Goal: Navigation & Orientation: Find specific page/section

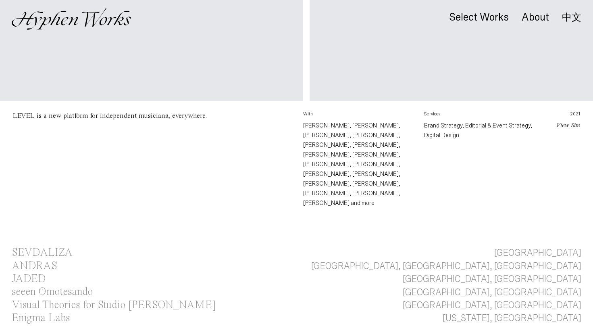
scroll to position [418, 0]
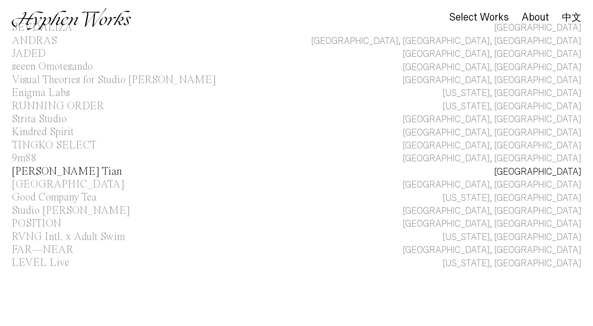
click at [59, 166] on div "[PERSON_NAME] Tian" at bounding box center [67, 171] width 110 height 11
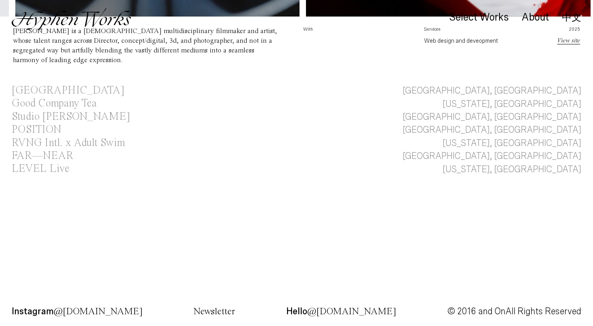
scroll to position [433, 0]
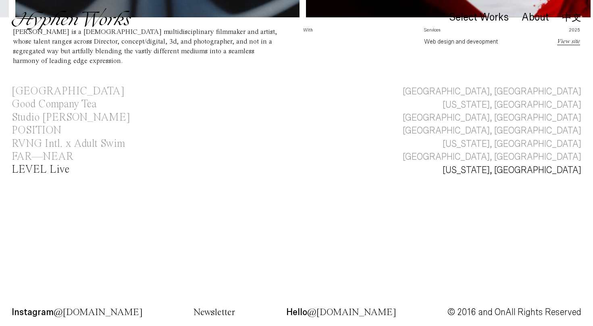
click at [43, 167] on div "LEVEL Live" at bounding box center [41, 169] width 58 height 11
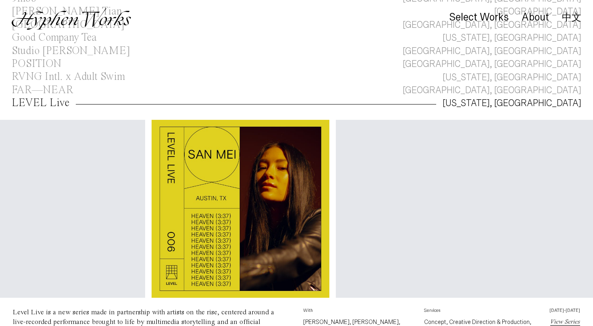
scroll to position [0, 35]
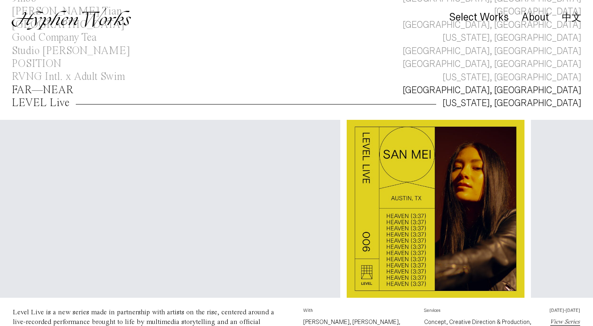
click at [47, 89] on div "FAR—NEAR" at bounding box center [43, 90] width 62 height 11
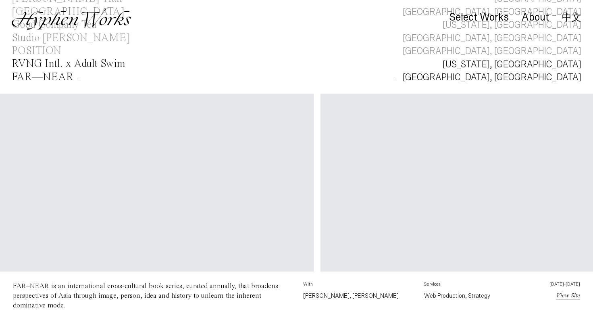
click at [67, 62] on div "RVNG Intl. x Adult Swim" at bounding box center [68, 63] width 113 height 11
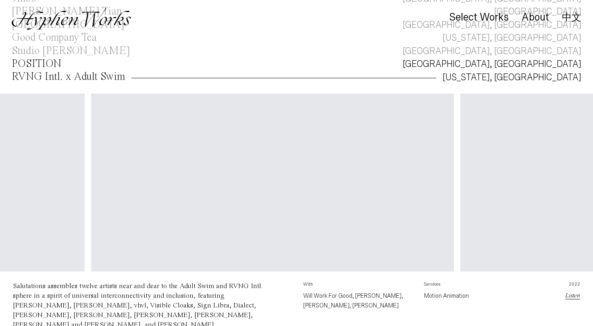
click at [43, 58] on div "POSITION" at bounding box center [37, 63] width 50 height 11
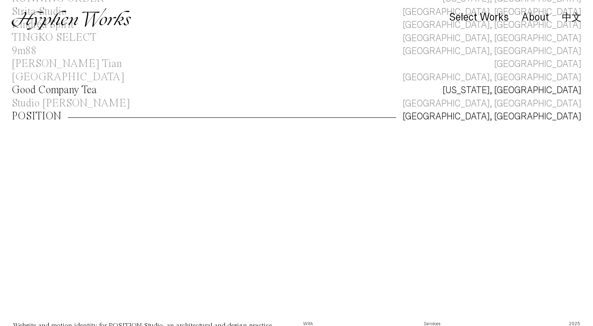
click at [60, 87] on div "Good Company Tea" at bounding box center [54, 90] width 85 height 11
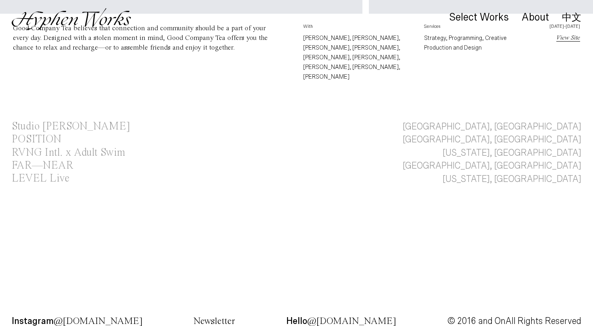
scroll to position [462, 0]
click at [326, 33] on div "Select Works About 中文" at bounding box center [296, 19] width 593 height 38
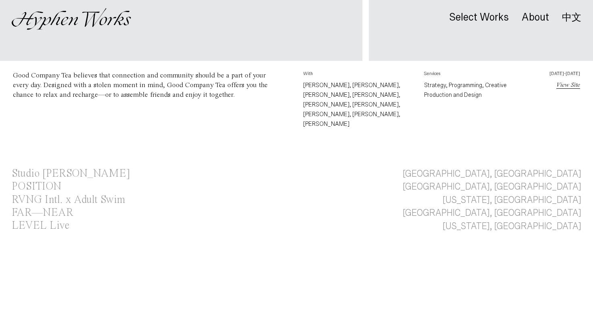
scroll to position [415, 0]
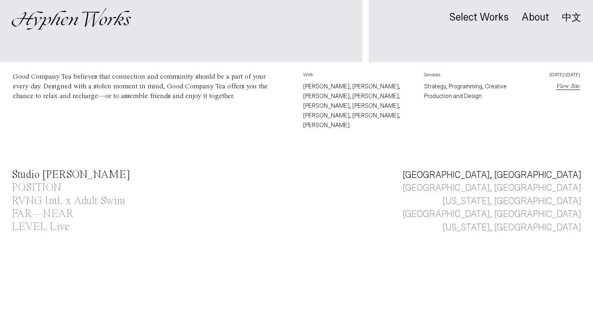
click at [37, 169] on div "Studio [PERSON_NAME]" at bounding box center [71, 174] width 119 height 11
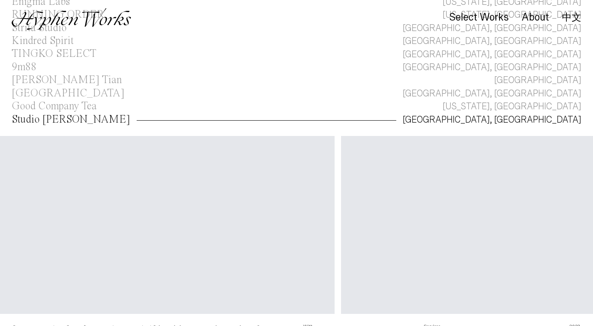
scroll to position [77, 0]
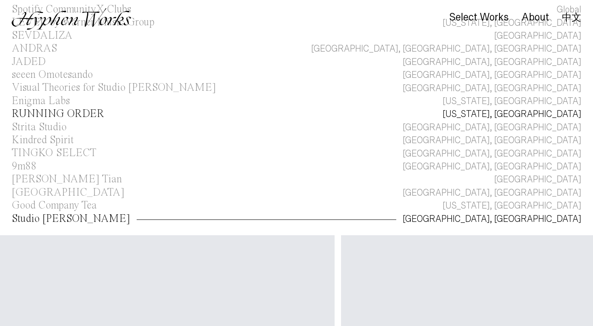
click at [35, 112] on div "RUNNING ORDER" at bounding box center [58, 113] width 92 height 11
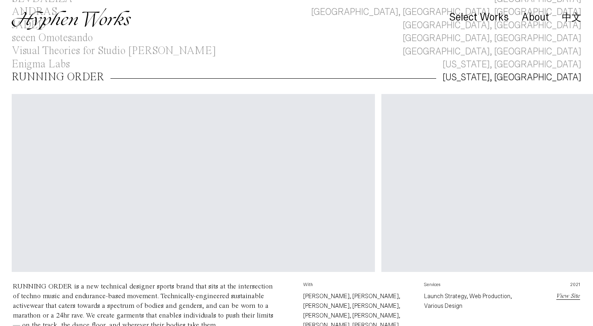
scroll to position [116, 0]
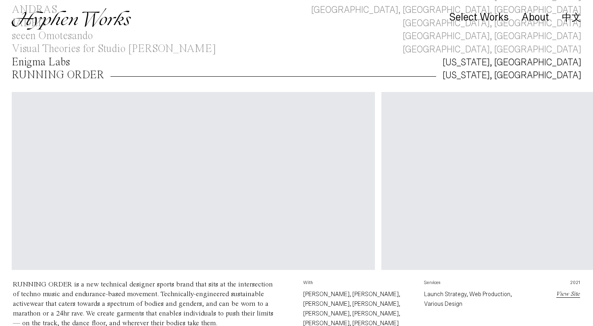
click at [39, 60] on div "Enigma Labs" at bounding box center [41, 62] width 58 height 11
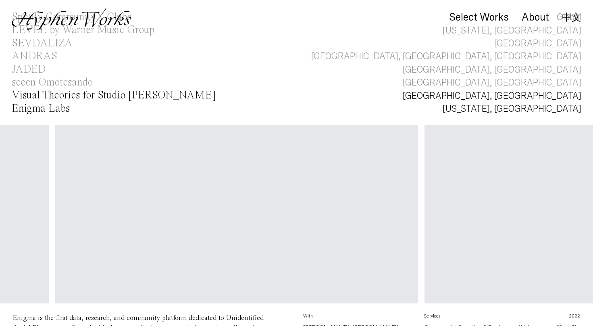
scroll to position [62, 0]
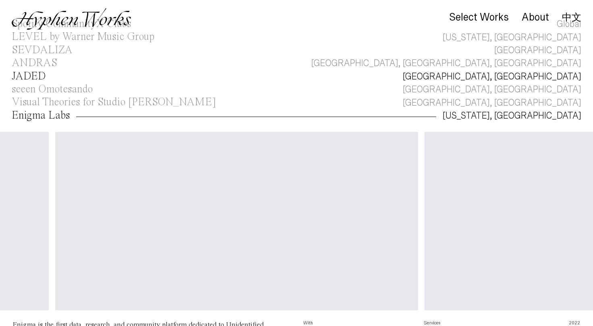
click at [35, 71] on div "JADED" at bounding box center [29, 76] width 34 height 11
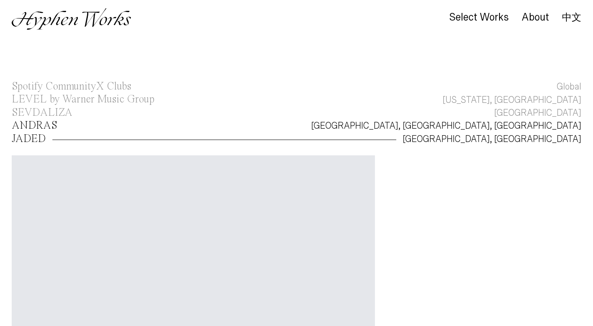
click at [45, 125] on div "ANDRAS" at bounding box center [35, 125] width 46 height 11
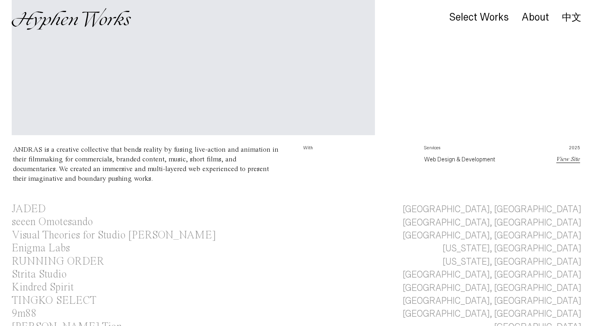
scroll to position [195, 0]
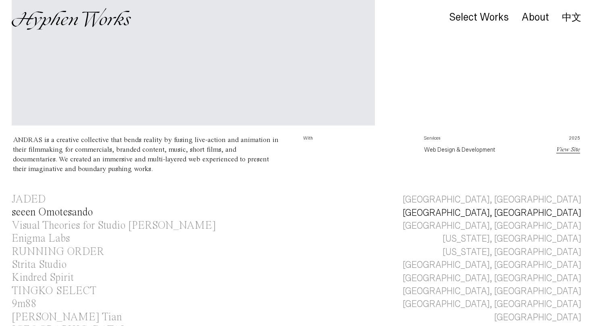
click at [55, 216] on div "seeen Omotesando" at bounding box center [52, 212] width 81 height 11
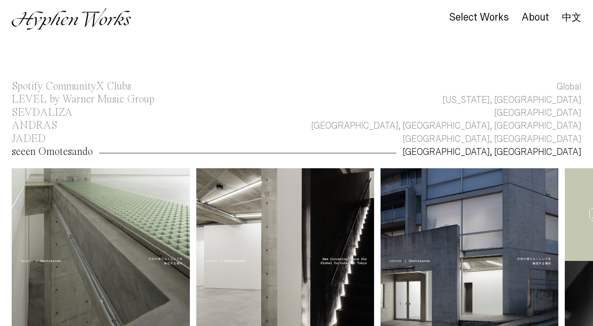
scroll to position [0, 8]
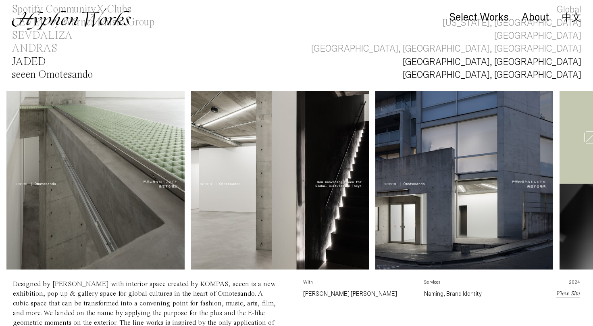
click at [31, 59] on div "JADED" at bounding box center [29, 61] width 34 height 11
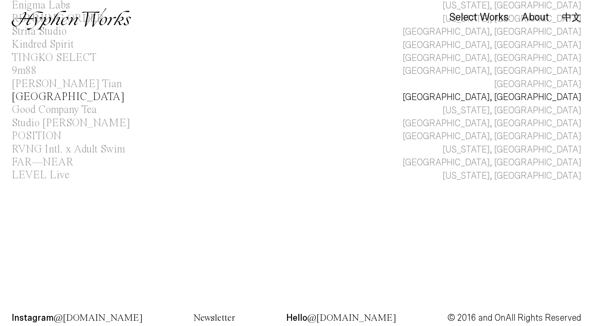
click at [90, 94] on div "[GEOGRAPHIC_DATA]" at bounding box center [68, 97] width 113 height 11
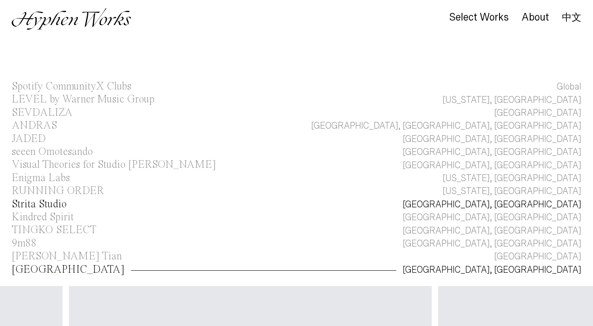
click at [49, 200] on div "Strita Studio" at bounding box center [39, 204] width 55 height 11
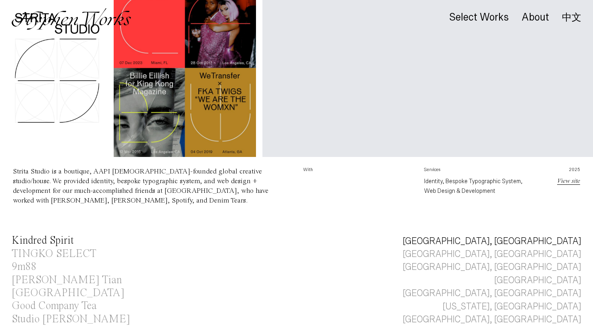
click at [43, 244] on div "Kindred Spirit" at bounding box center [43, 240] width 62 height 11
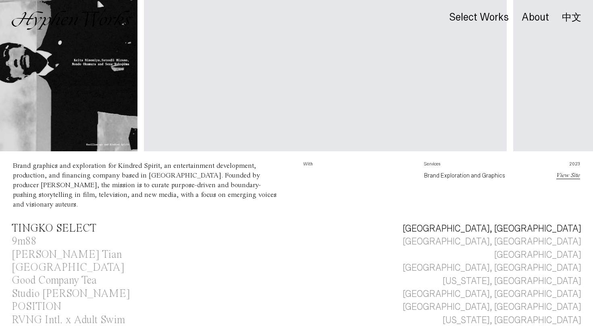
click at [63, 223] on div "TINGKO SELECT" at bounding box center [54, 228] width 85 height 11
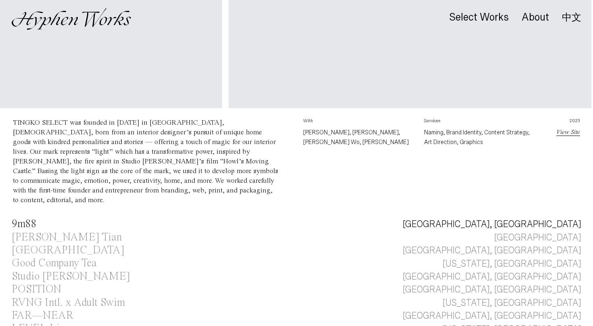
click at [16, 219] on div "9m88" at bounding box center [24, 224] width 25 height 11
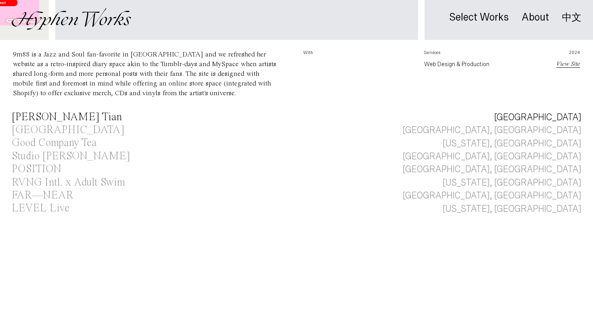
click at [73, 117] on div "[PERSON_NAME] Tian" at bounding box center [67, 117] width 110 height 11
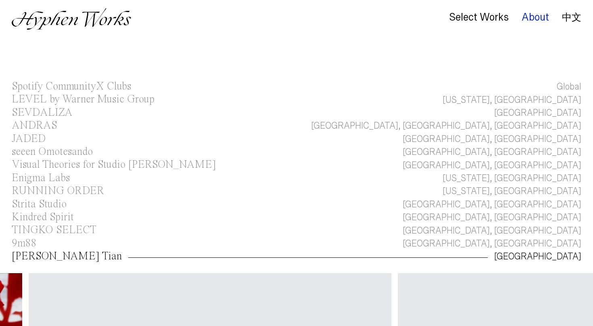
click at [537, 13] on div "About" at bounding box center [535, 17] width 27 height 11
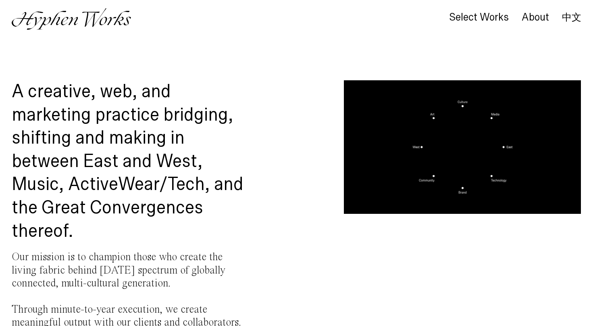
click at [462, 142] on video "Your browser does not support the video tag." at bounding box center [462, 146] width 237 height 133
